Goal: Transaction & Acquisition: Subscribe to service/newsletter

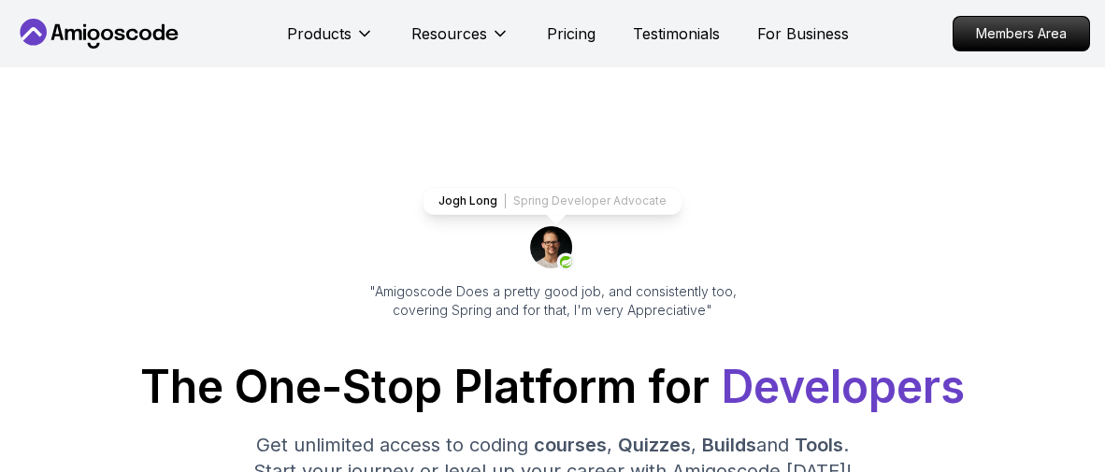
click at [1013, 26] on p "Members Area" at bounding box center [1021, 34] width 136 height 34
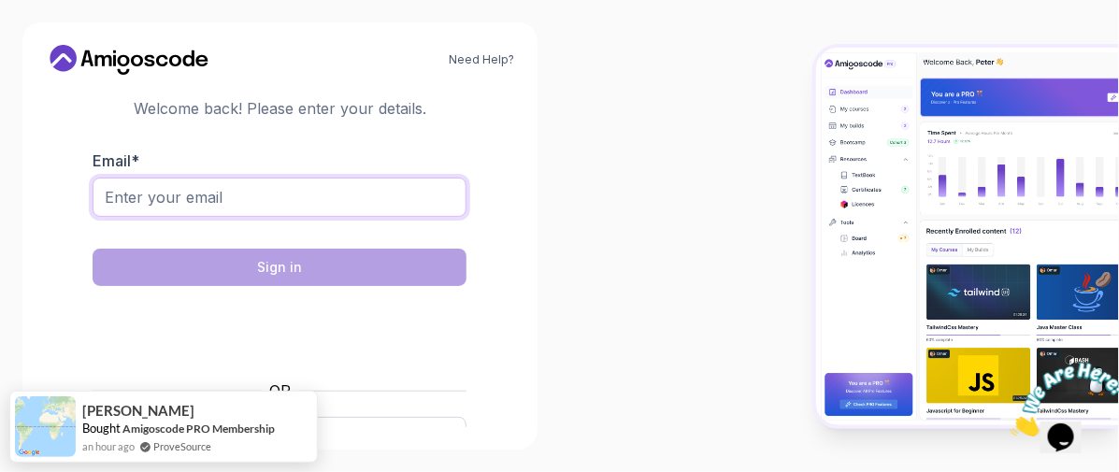
click at [289, 195] on input "Email *" at bounding box center [280, 197] width 374 height 39
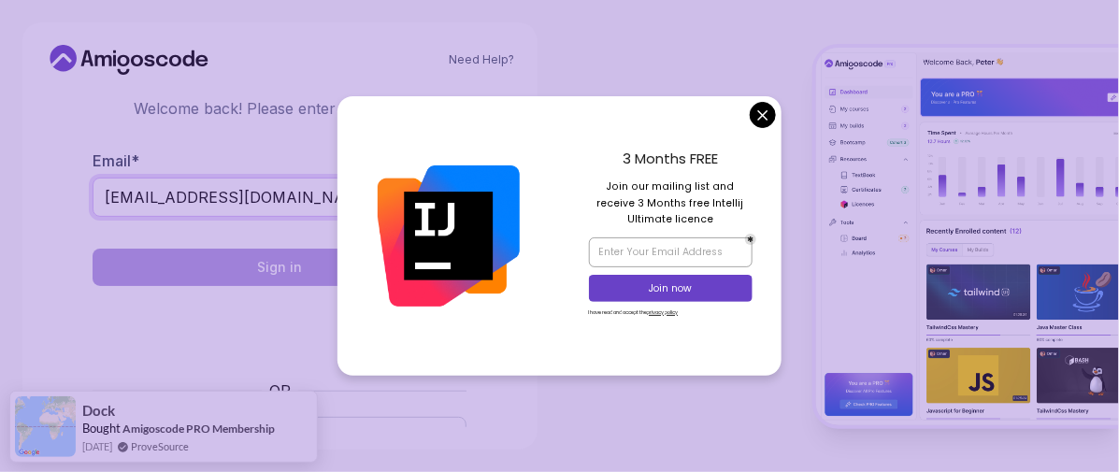
type input "[EMAIL_ADDRESS][DOMAIN_NAME]"
click at [758, 121] on body "Need Help? Welcome Back 👋 Welcome back! Please enter your details. Email * [EMA…" at bounding box center [559, 236] width 1119 height 472
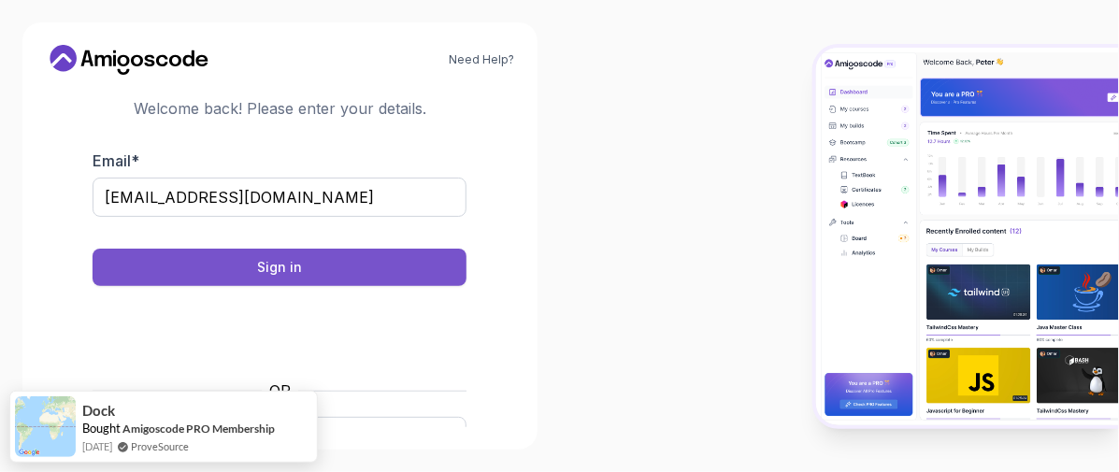
click at [289, 261] on div "Sign in" at bounding box center [279, 267] width 45 height 19
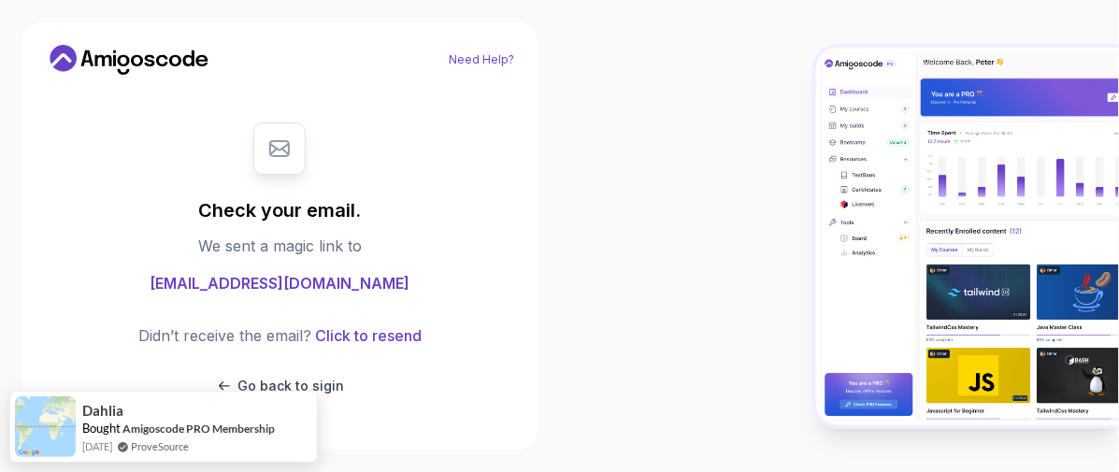
click at [482, 52] on link "Need Help?" at bounding box center [482, 59] width 65 height 15
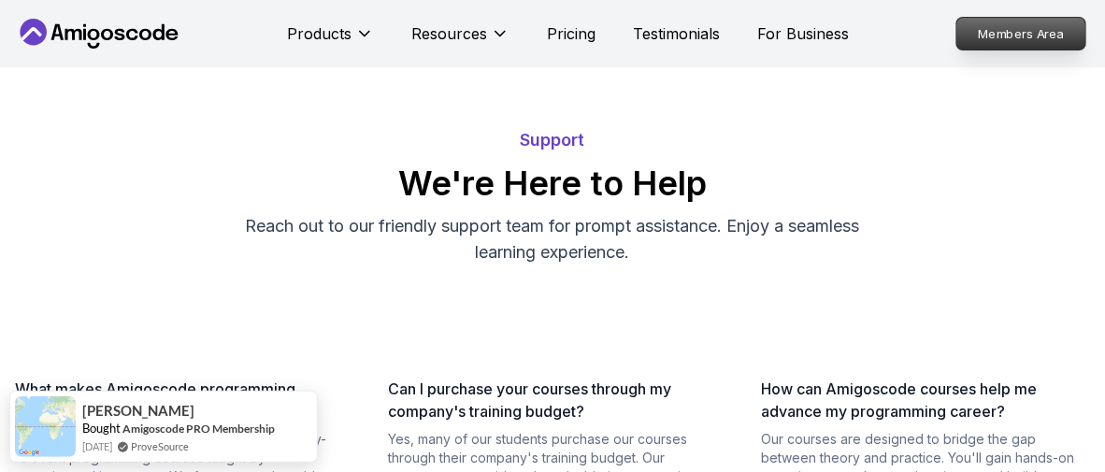
click at [1022, 24] on p "Members Area" at bounding box center [1021, 34] width 129 height 32
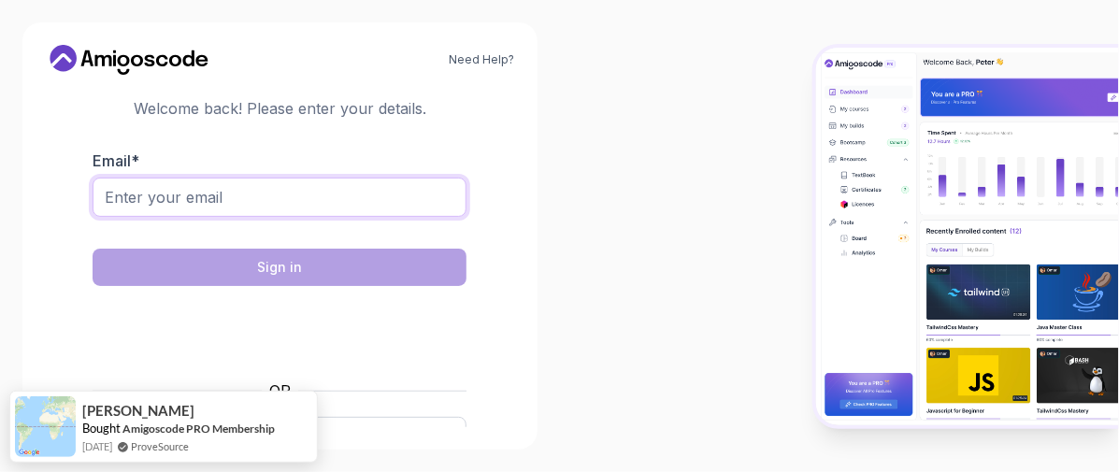
click at [259, 202] on input "Email *" at bounding box center [280, 197] width 374 height 39
type input "[EMAIL_ADDRESS][DOMAIN_NAME]"
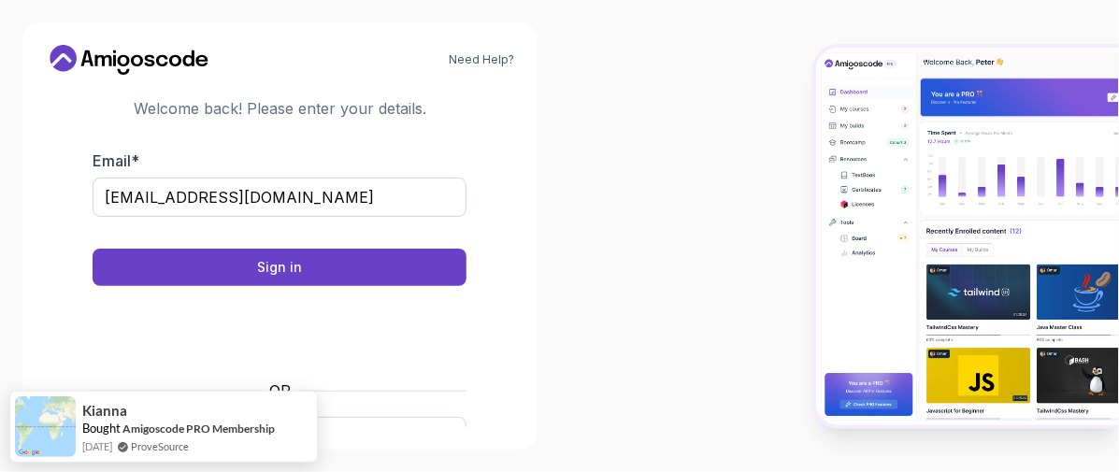
click at [307, 248] on form "Email * [EMAIL_ADDRESS][DOMAIN_NAME] Sign in OR Google Github" at bounding box center [280, 305] width 374 height 311
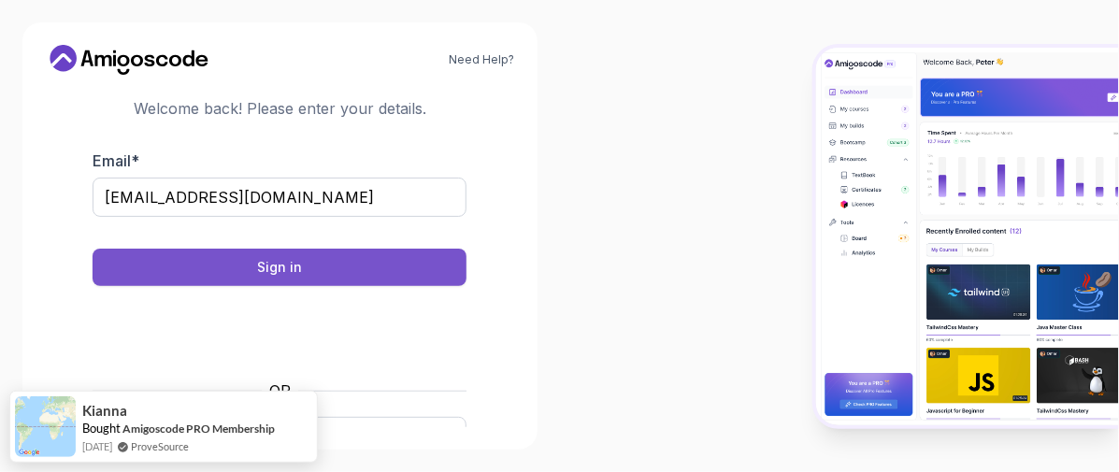
click at [307, 256] on button "Sign in" at bounding box center [280, 267] width 374 height 37
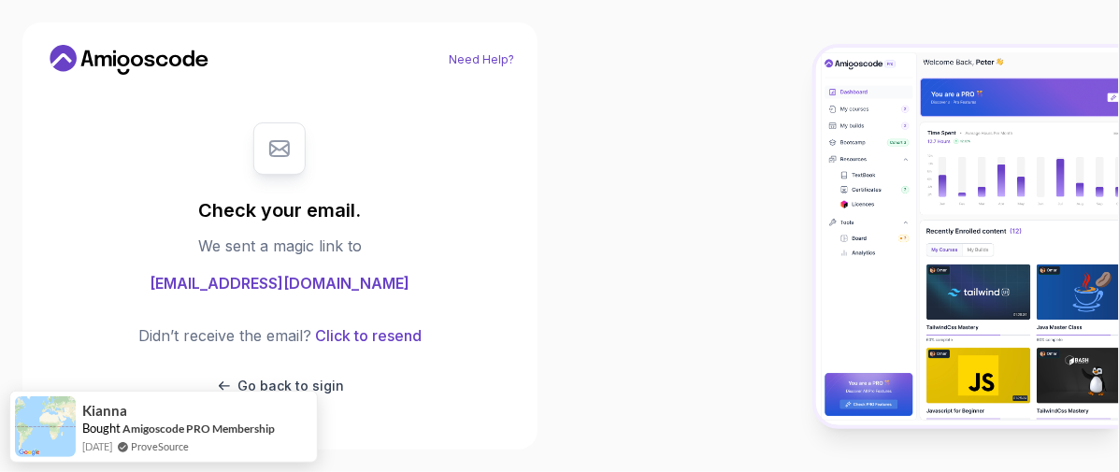
click at [498, 58] on link "Need Help?" at bounding box center [482, 59] width 65 height 15
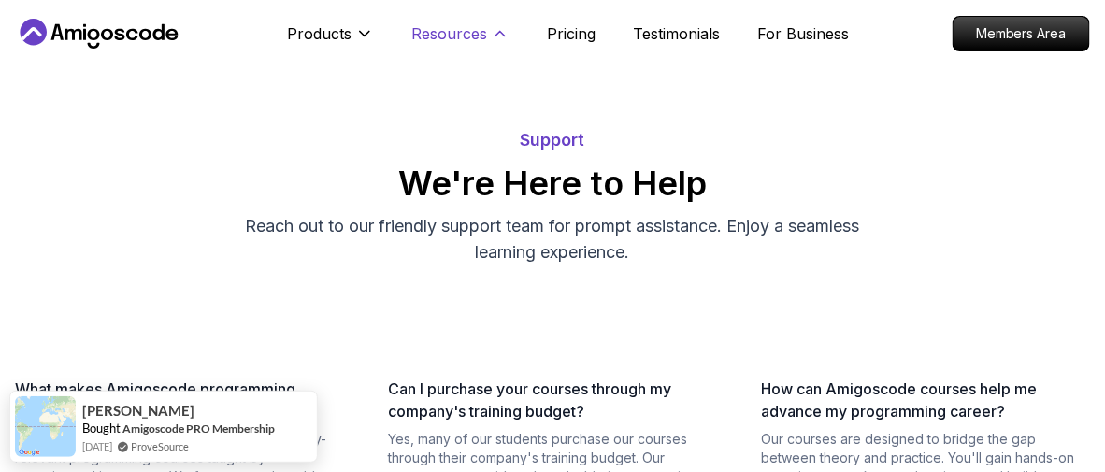
click at [493, 31] on icon at bounding box center [500, 33] width 19 height 19
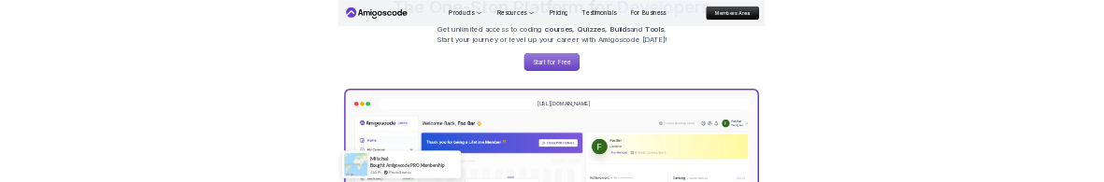
scroll to position [367, 0]
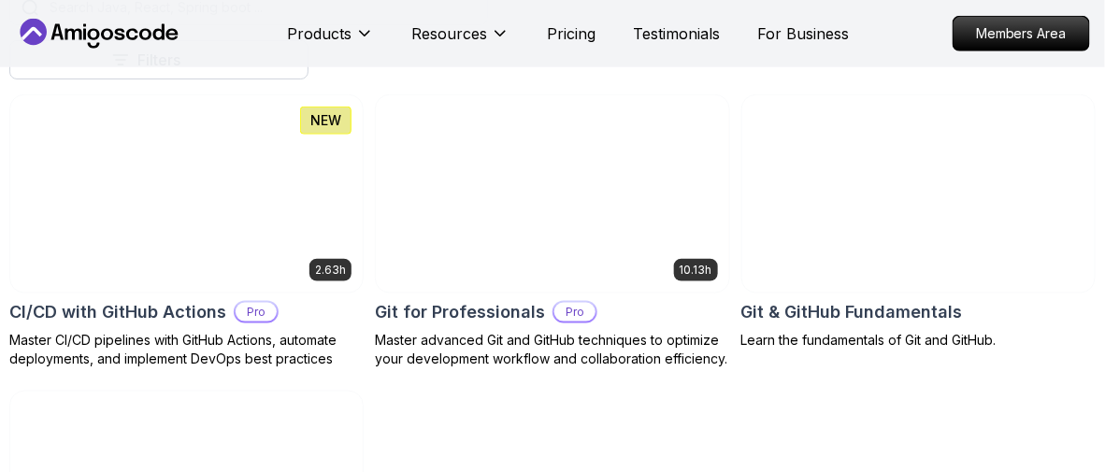
scroll to position [494, 0]
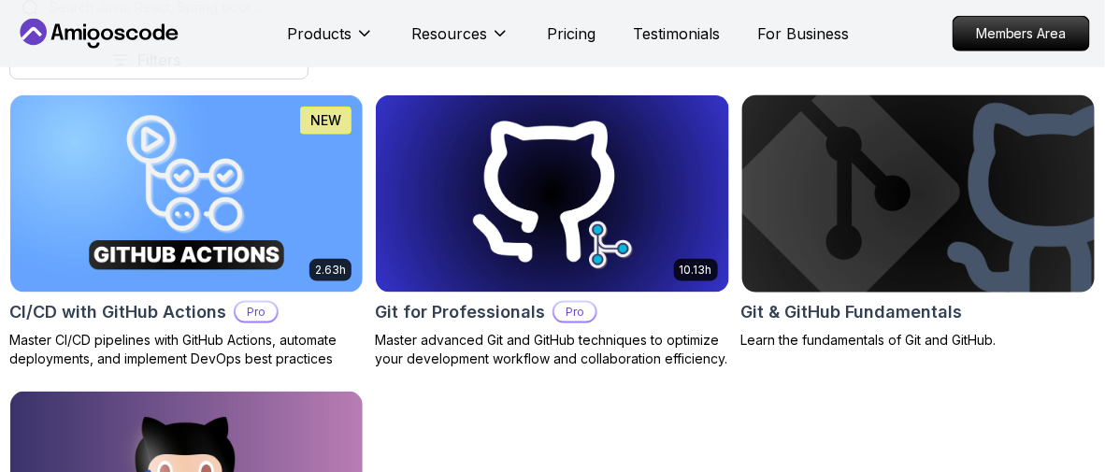
click at [877, 228] on img at bounding box center [918, 194] width 370 height 207
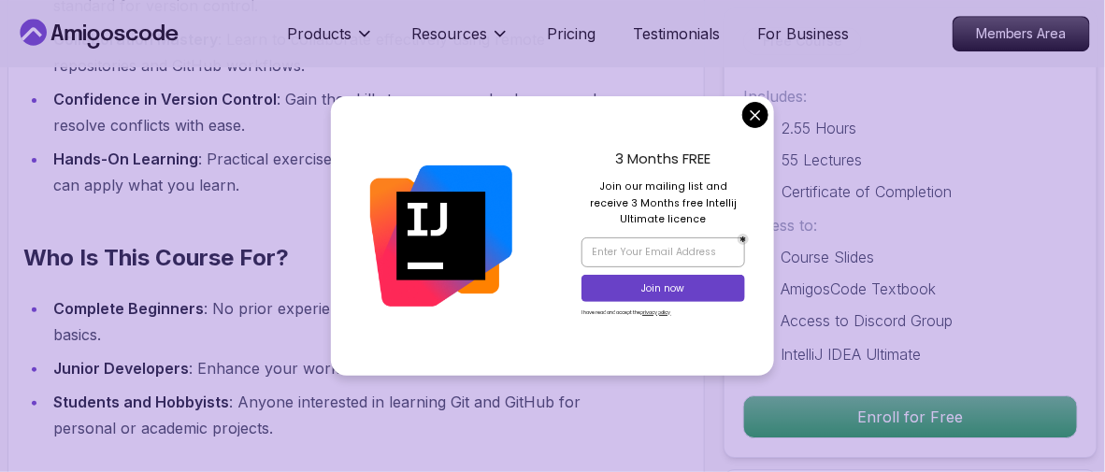
scroll to position [1896, 0]
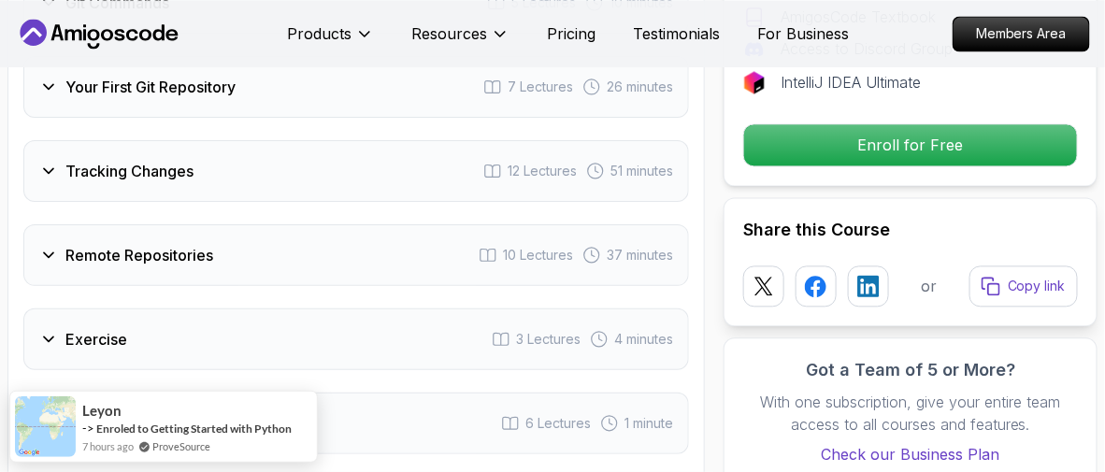
scroll to position [3056, 0]
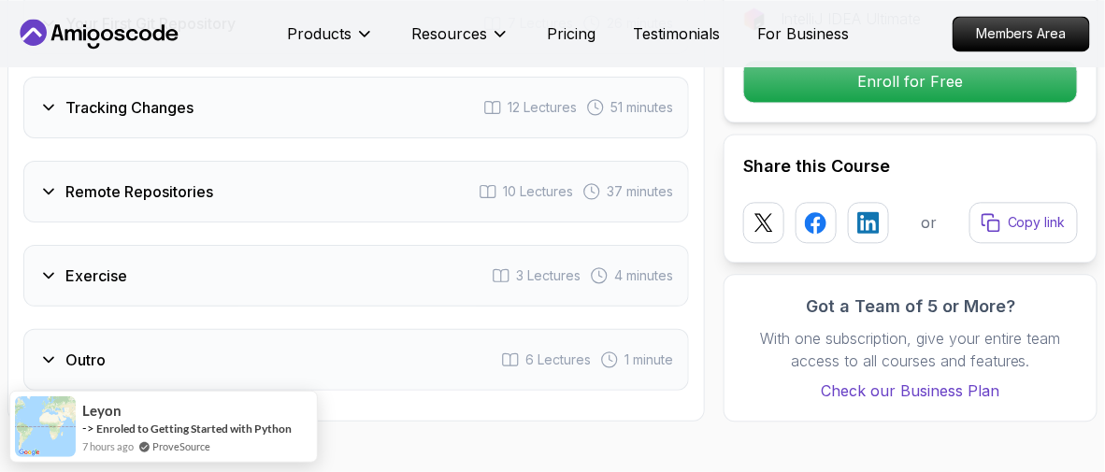
click at [107, 264] on h3 "Exercise" at bounding box center [96, 275] width 62 height 22
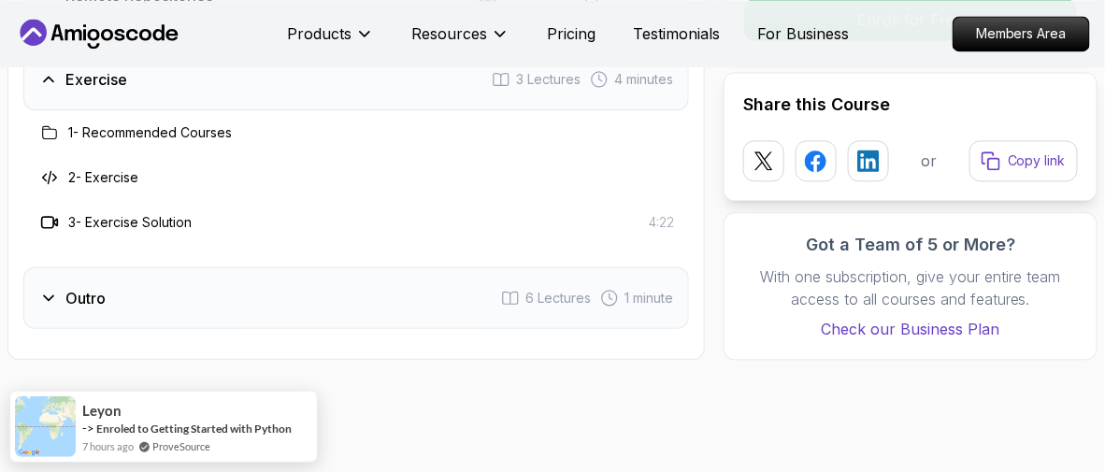
scroll to position [3087, 0]
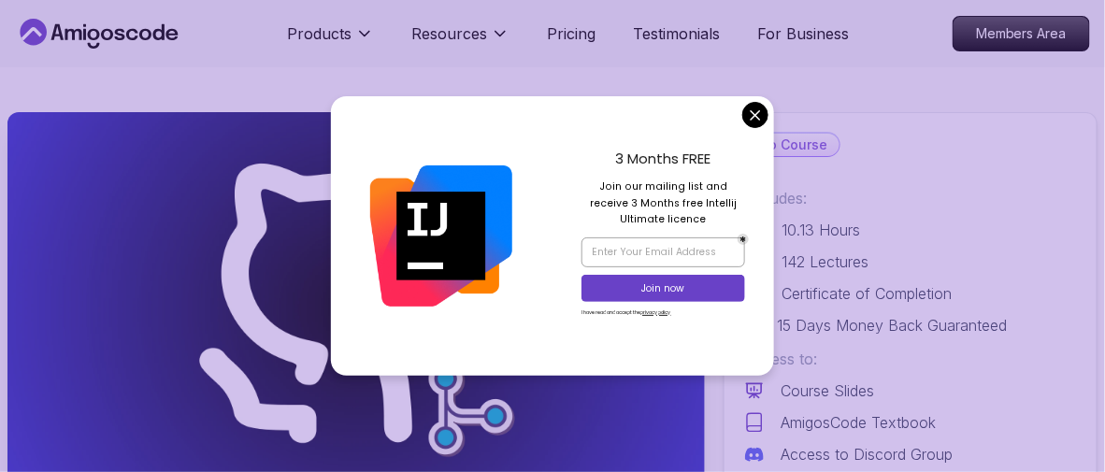
click at [744, 124] on div "3 Months FREE Join our mailing list and receive 3 Months free Intellij Ultimate…" at bounding box center [663, 235] width 222 height 279
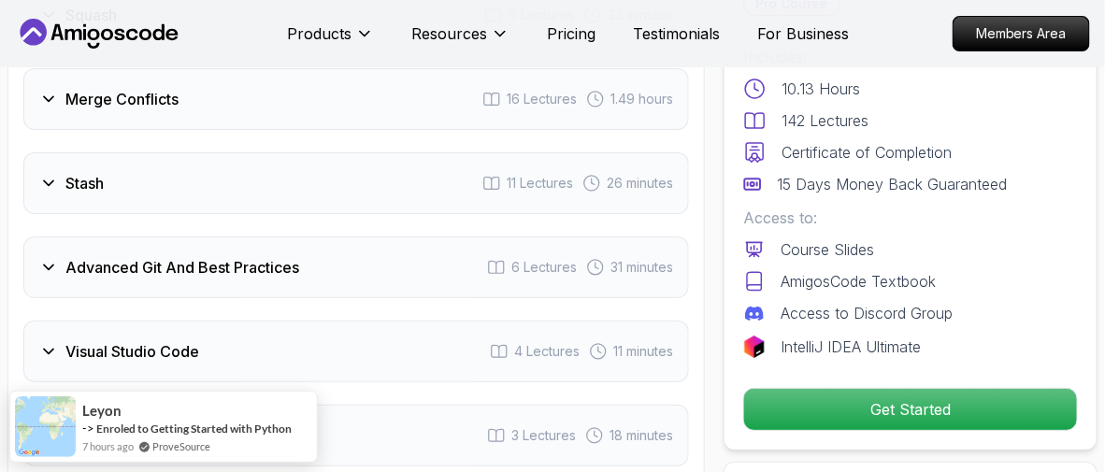
scroll to position [3952, 0]
